Goal: Transaction & Acquisition: Subscribe to service/newsletter

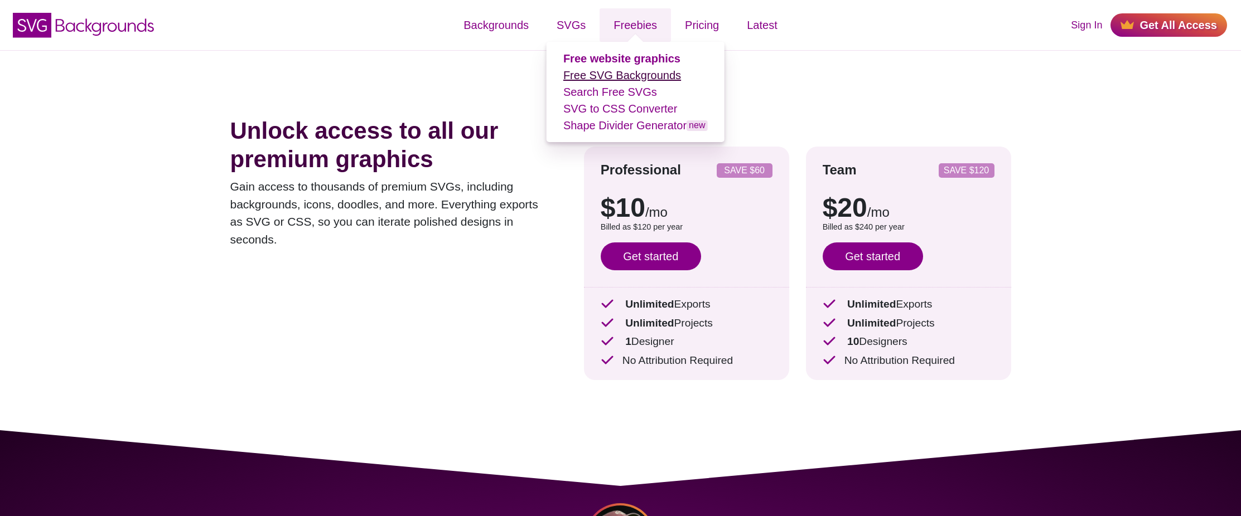
click at [608, 74] on link "Free SVG Backgrounds" at bounding box center [622, 75] width 118 height 12
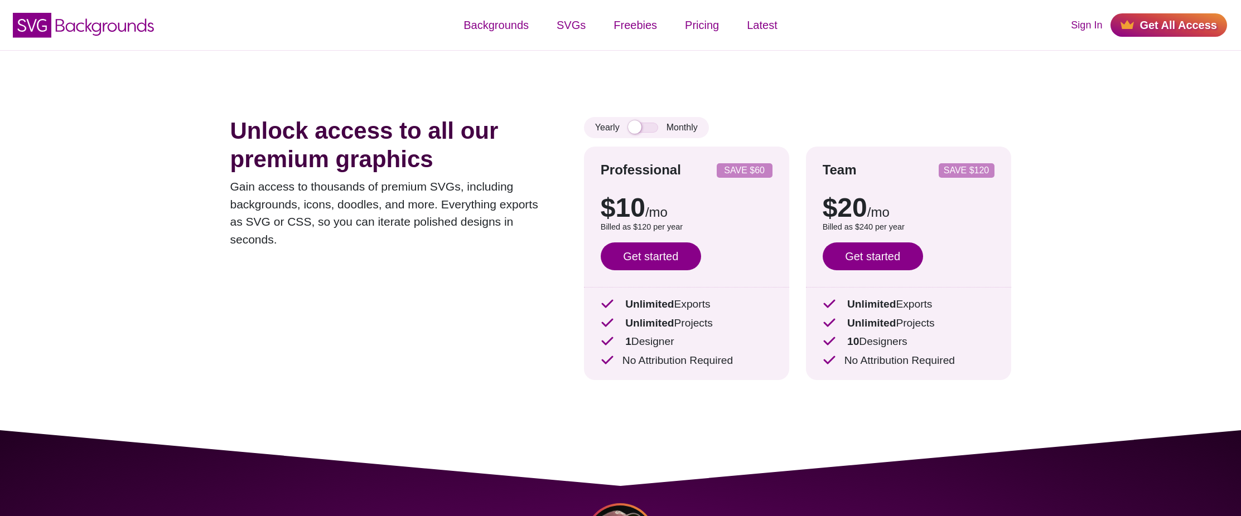
click at [647, 133] on div "Yearly Monthly" at bounding box center [646, 127] width 125 height 21
click at [647, 129] on input "checkbox" at bounding box center [643, 128] width 30 height 10
click at [631, 127] on input "checkbox" at bounding box center [643, 128] width 30 height 10
checkbox input "false"
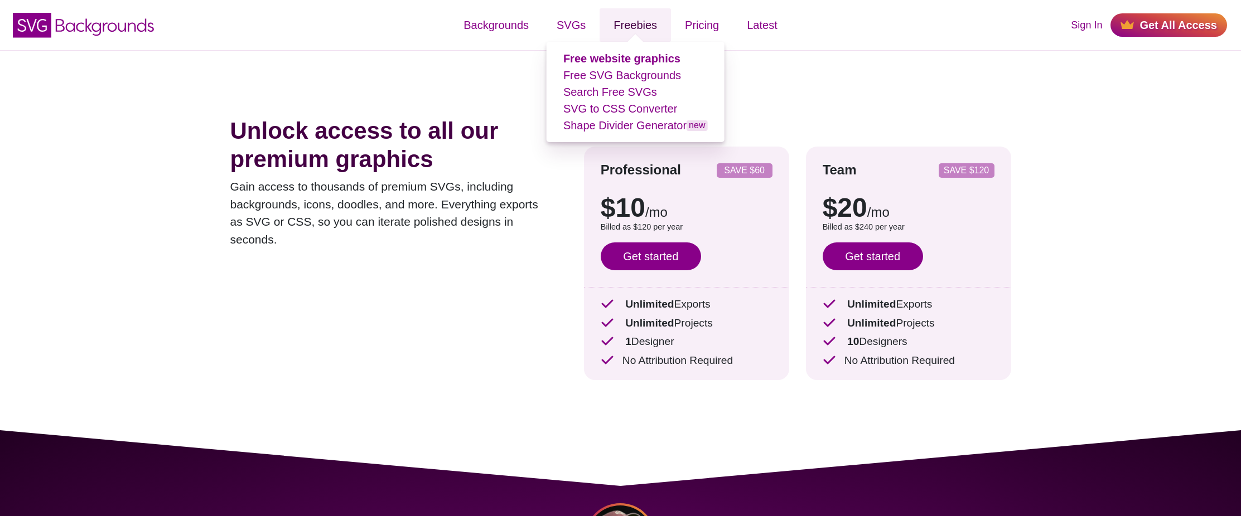
click at [627, 30] on link "Freebies" at bounding box center [634, 24] width 71 height 33
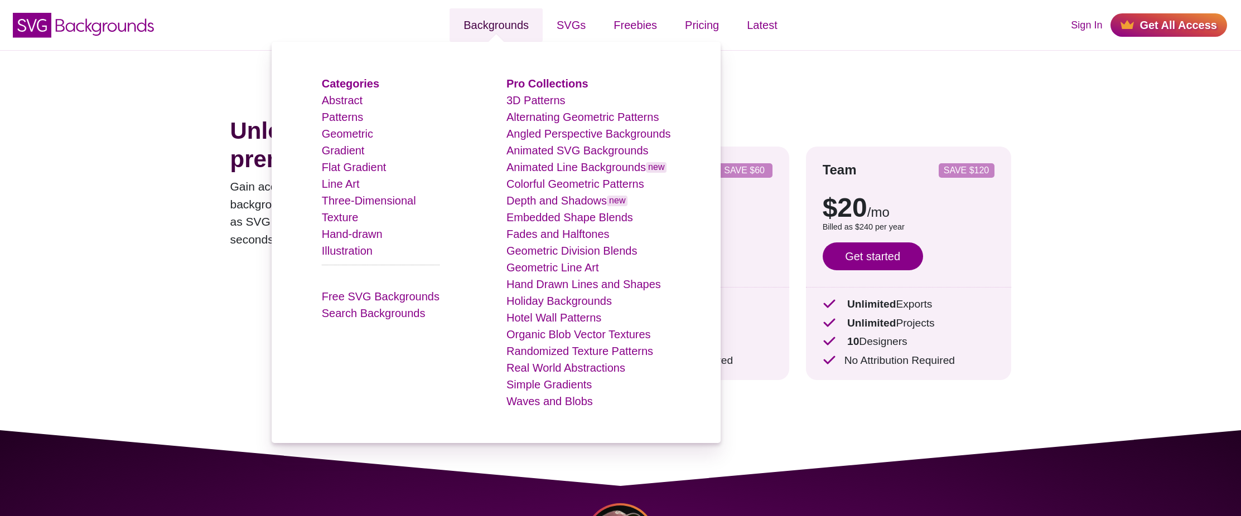
click at [523, 26] on link "Backgrounds" at bounding box center [495, 24] width 93 height 33
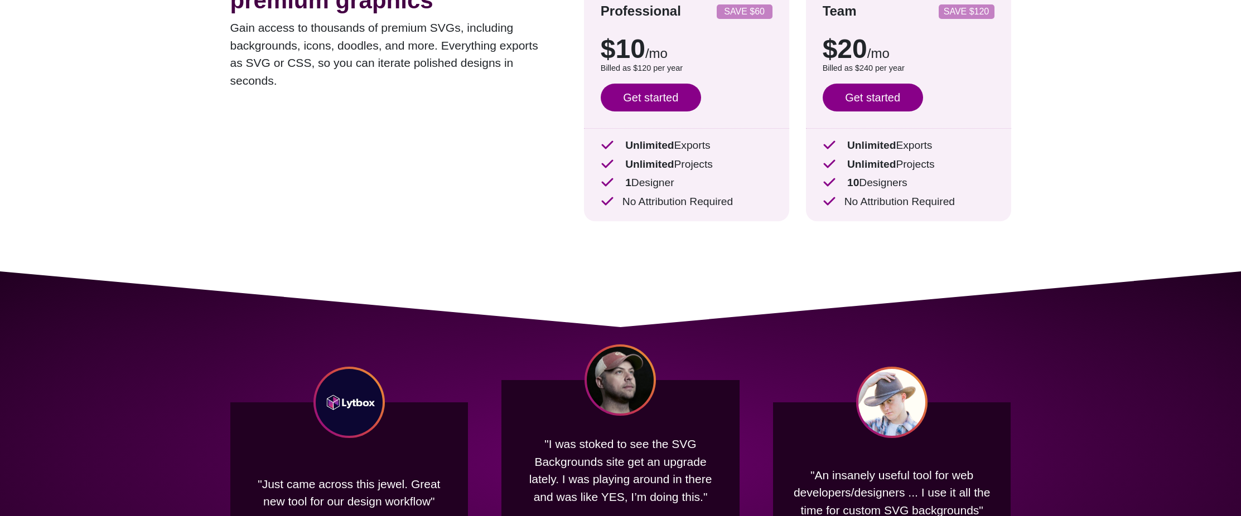
scroll to position [390, 0]
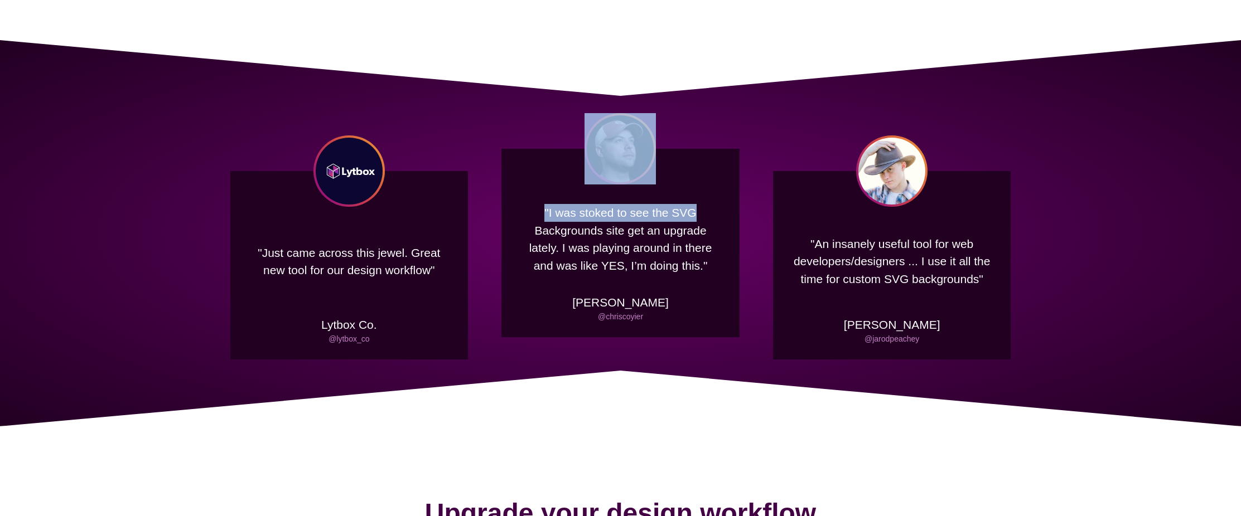
drag, startPoint x: 703, startPoint y: 209, endPoint x: 536, endPoint y: 143, distance: 178.7
click at [536, 143] on div ""Just came across this jewel. Great new tool for our design workflow" Lytbox Co…" at bounding box center [620, 233] width 1241 height 386
click at [536, 149] on div ""I was stoked to see the SVG Backgrounds site get an upgrade lately. I was play…" at bounding box center [620, 243] width 238 height 188
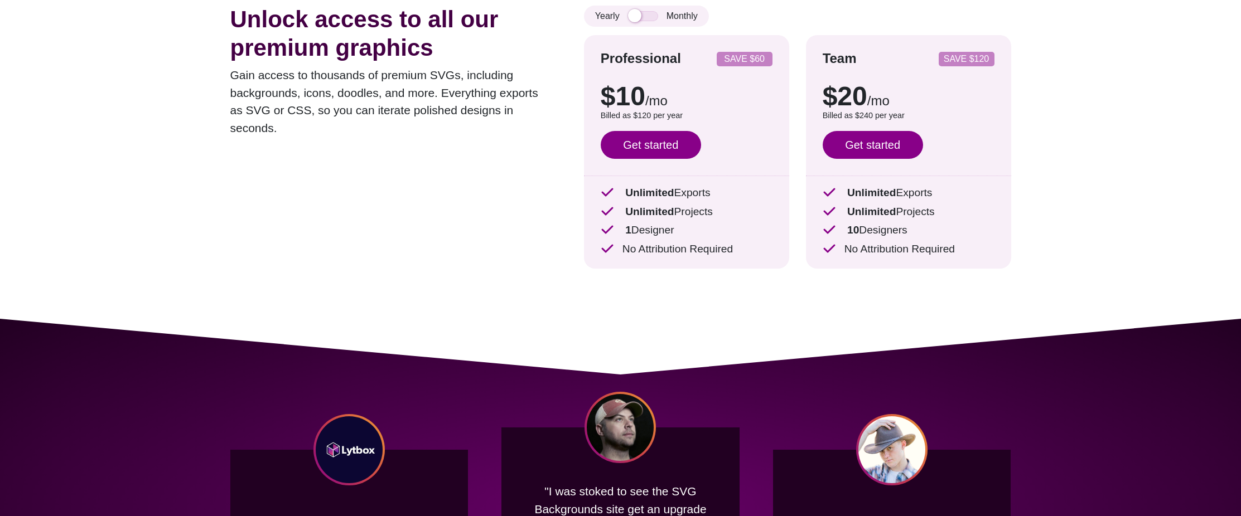
scroll to position [0, 0]
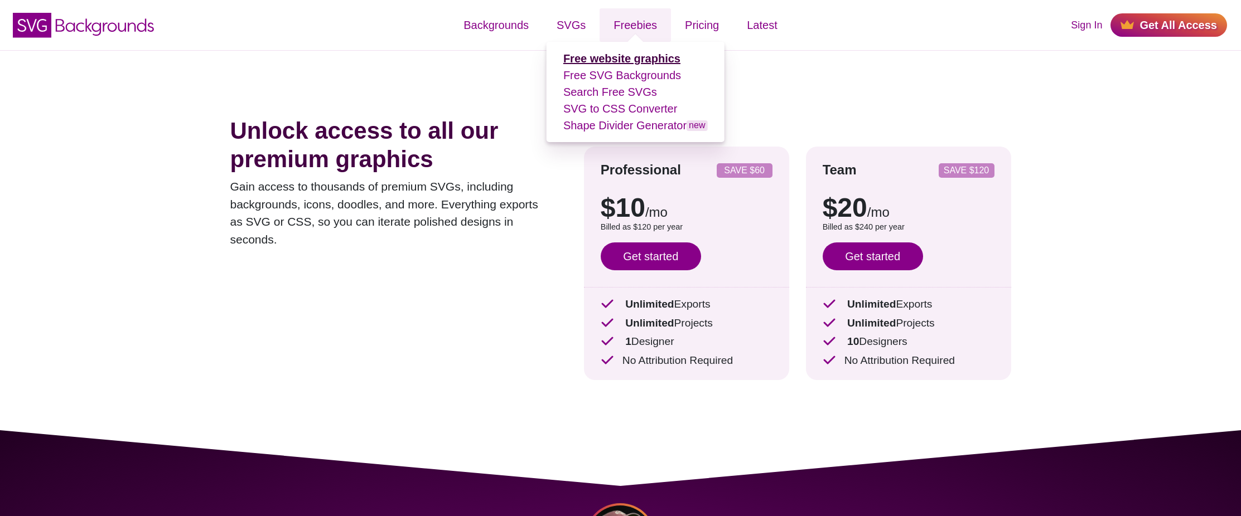
click at [626, 55] on strong "Free website graphics" at bounding box center [621, 58] width 117 height 12
